Goal: Task Accomplishment & Management: Use online tool/utility

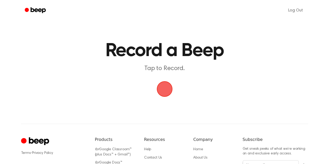
click at [169, 92] on span "button" at bounding box center [164, 89] width 29 height 29
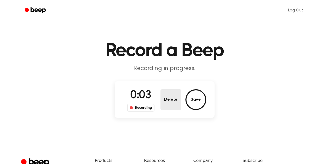
click at [178, 99] on button "Delete" at bounding box center [170, 99] width 21 height 21
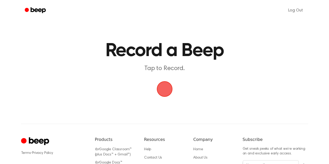
click at [167, 86] on span "button" at bounding box center [164, 88] width 25 height 25
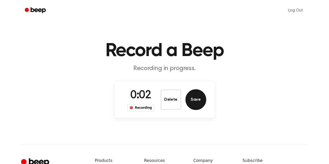
click at [196, 101] on button "Save" at bounding box center [195, 99] width 21 height 21
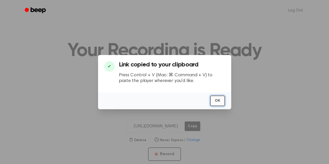
click at [220, 101] on button "OK" at bounding box center [217, 101] width 15 height 11
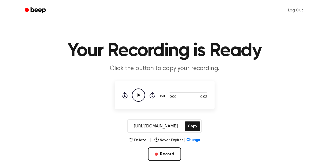
click at [141, 94] on icon "Play Audio" at bounding box center [138, 95] width 13 height 13
click at [136, 93] on icon "Play Audio" at bounding box center [138, 95] width 13 height 13
click at [142, 139] on button "Delete" at bounding box center [137, 140] width 17 height 5
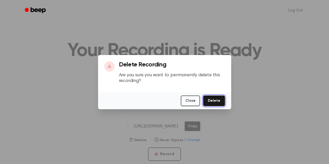
click at [214, 99] on button "Delete" at bounding box center [214, 101] width 22 height 11
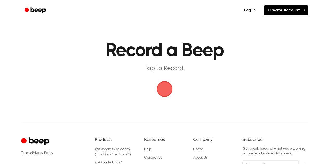
click at [301, 11] on link "Create Account" at bounding box center [286, 10] width 44 height 10
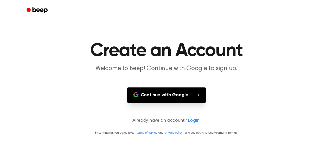
click at [178, 94] on button "Continue with Google" at bounding box center [166, 95] width 79 height 15
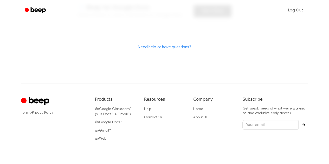
scroll to position [157, 0]
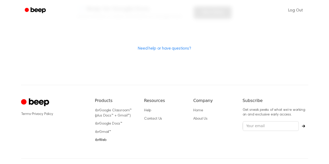
click at [101, 140] on link "for Web" at bounding box center [100, 141] width 11 height 4
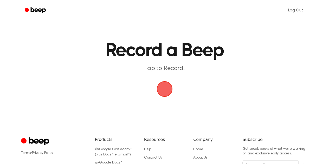
click at [164, 86] on span "button" at bounding box center [164, 89] width 24 height 24
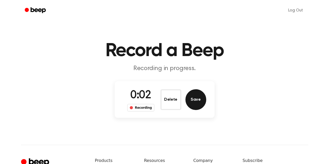
click at [188, 100] on button "Save" at bounding box center [195, 99] width 21 height 21
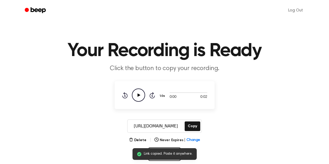
click at [138, 96] on icon at bounding box center [138, 95] width 3 height 3
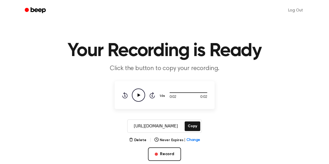
click at [138, 96] on icon at bounding box center [138, 95] width 3 height 3
click at [142, 140] on button "Delete" at bounding box center [137, 140] width 17 height 5
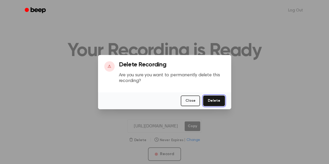
click at [213, 101] on button "Delete" at bounding box center [214, 101] width 22 height 11
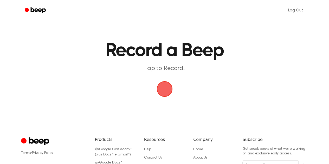
click at [169, 88] on span "button" at bounding box center [164, 89] width 16 height 16
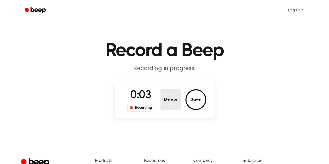
click at [179, 98] on button "Delete" at bounding box center [170, 99] width 21 height 21
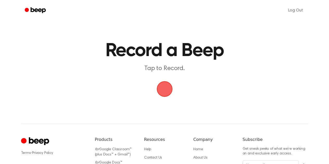
click at [166, 90] on span "button" at bounding box center [164, 89] width 23 height 23
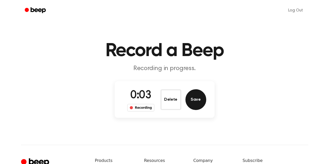
click at [198, 92] on button "Save" at bounding box center [195, 99] width 21 height 21
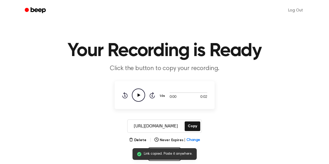
click at [144, 94] on icon "Play Audio" at bounding box center [138, 95] width 13 height 13
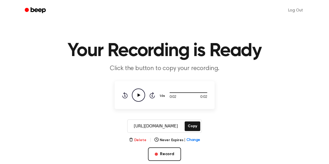
click at [141, 140] on button "Delete" at bounding box center [137, 140] width 17 height 5
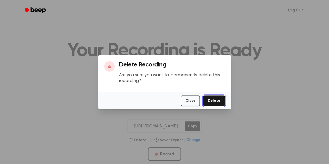
click at [213, 100] on button "Delete" at bounding box center [214, 101] width 22 height 11
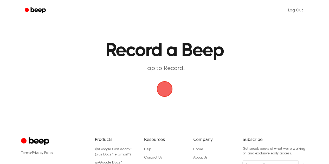
click at [168, 86] on span "button" at bounding box center [164, 89] width 19 height 19
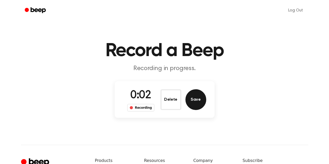
click at [187, 94] on button "Save" at bounding box center [195, 99] width 21 height 21
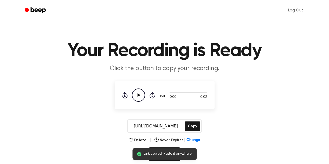
click at [140, 91] on icon "Play Audio" at bounding box center [138, 95] width 13 height 13
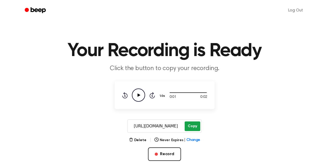
click at [194, 127] on button "Copy" at bounding box center [192, 127] width 15 height 10
